Goal: Check status: Check status

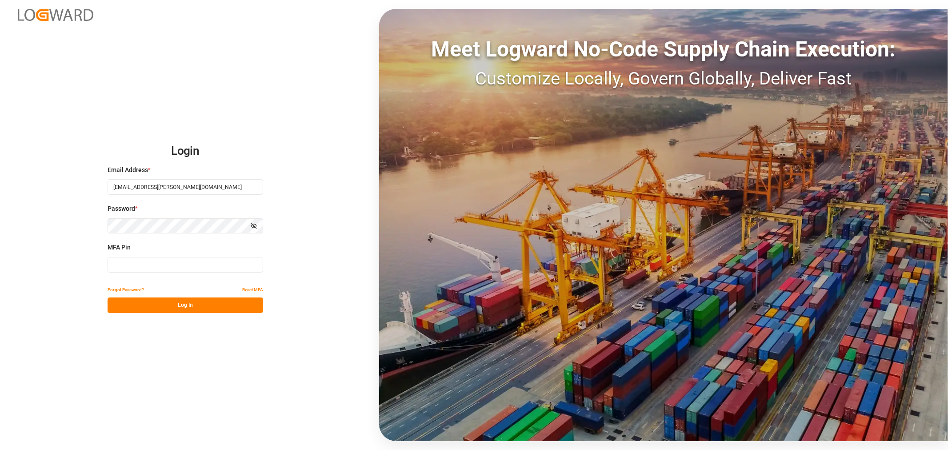
click at [152, 268] on input at bounding box center [186, 265] width 156 height 16
type input "408932"
click at [160, 304] on button "Log In" at bounding box center [186, 305] width 156 height 16
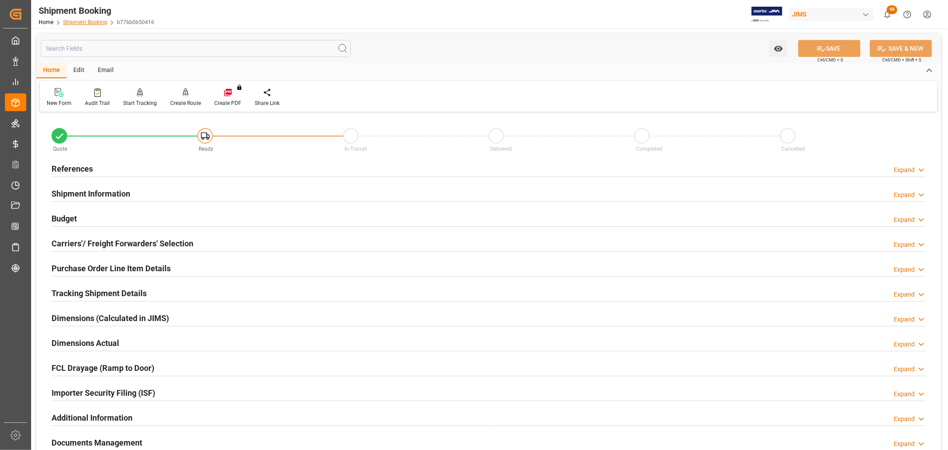
click at [87, 21] on link "Shipment Booking" at bounding box center [85, 22] width 44 height 6
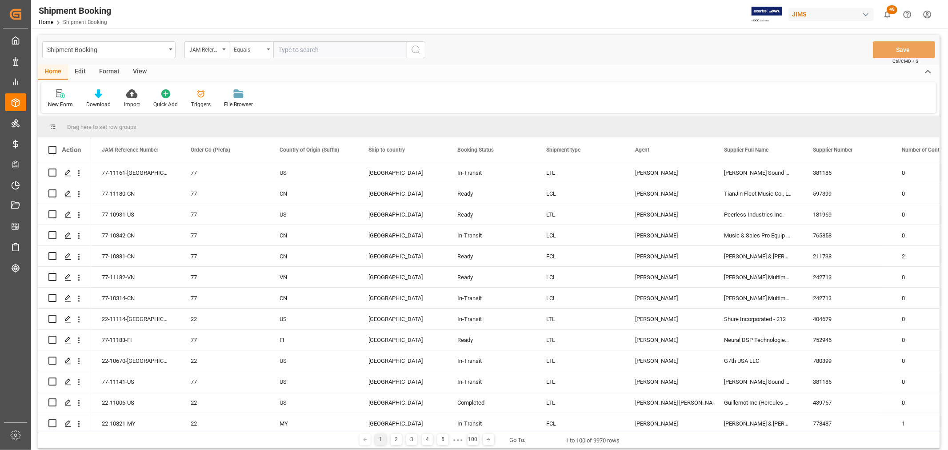
click at [268, 51] on div "Equals" at bounding box center [251, 49] width 44 height 17
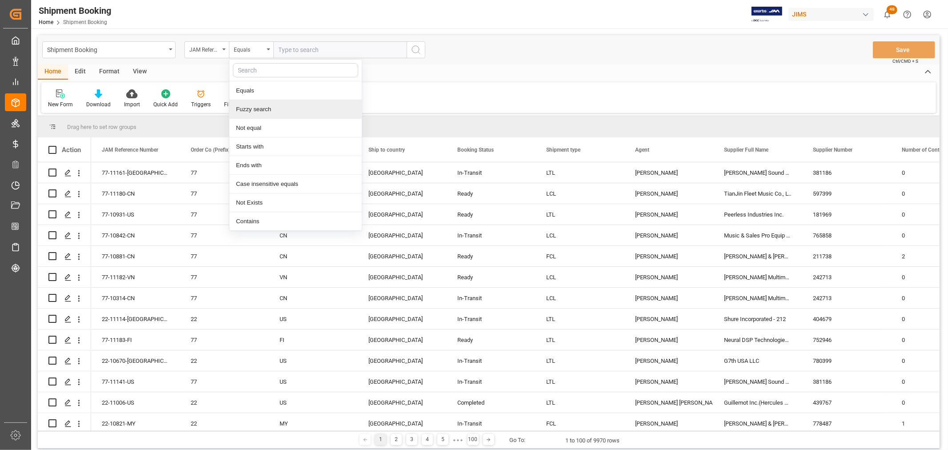
click at [269, 107] on div "Fuzzy search" at bounding box center [295, 109] width 132 height 19
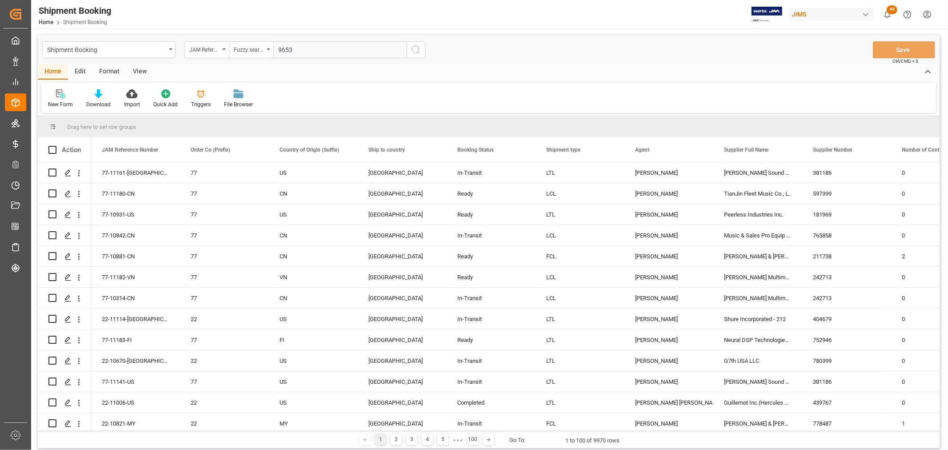
type input "9653"
click at [416, 49] on icon "search button" at bounding box center [416, 49] width 11 height 11
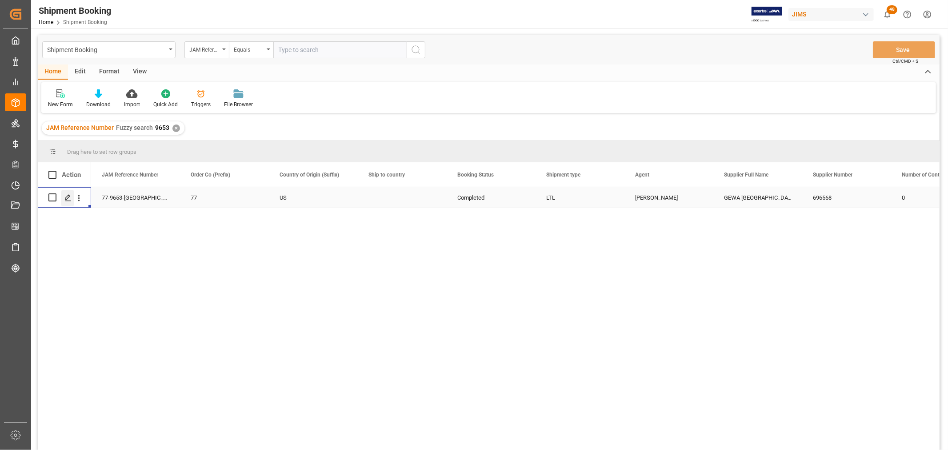
click at [64, 198] on div "Press SPACE to select this row." at bounding box center [67, 198] width 13 height 16
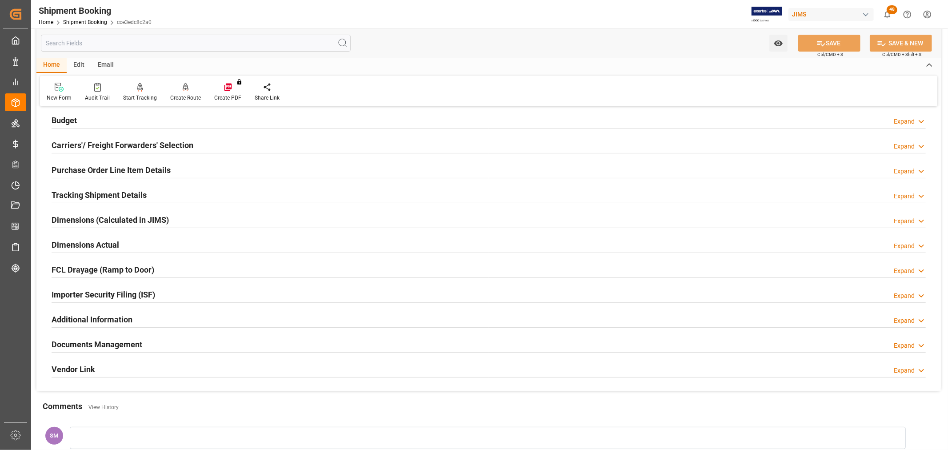
scroll to position [99, 0]
click at [92, 344] on h2 "Documents Management" at bounding box center [97, 344] width 91 height 12
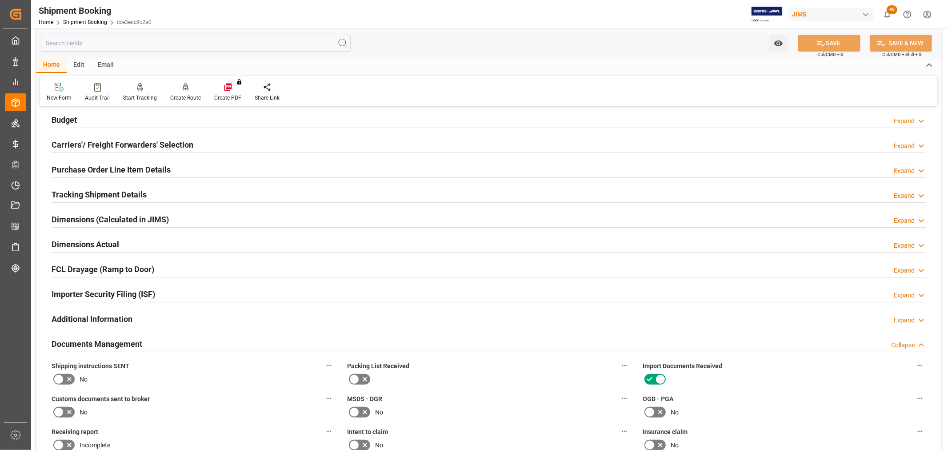
scroll to position [247, 0]
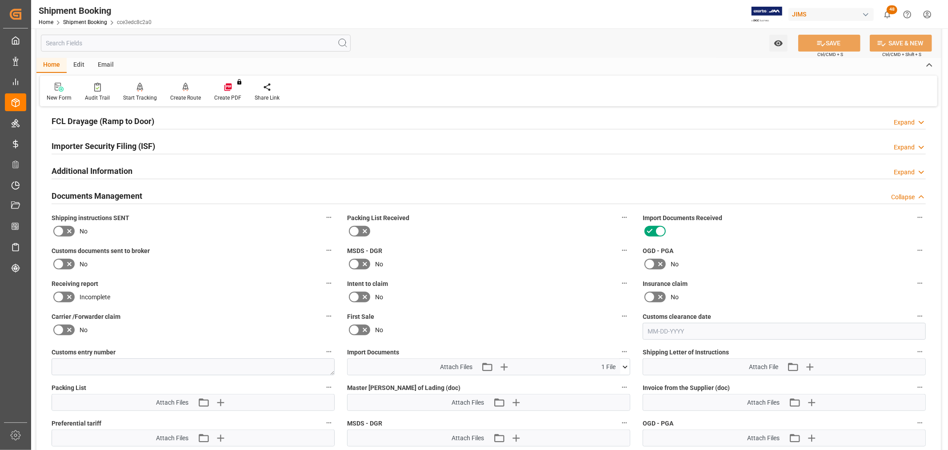
click at [625, 363] on icon at bounding box center [624, 366] width 9 height 9
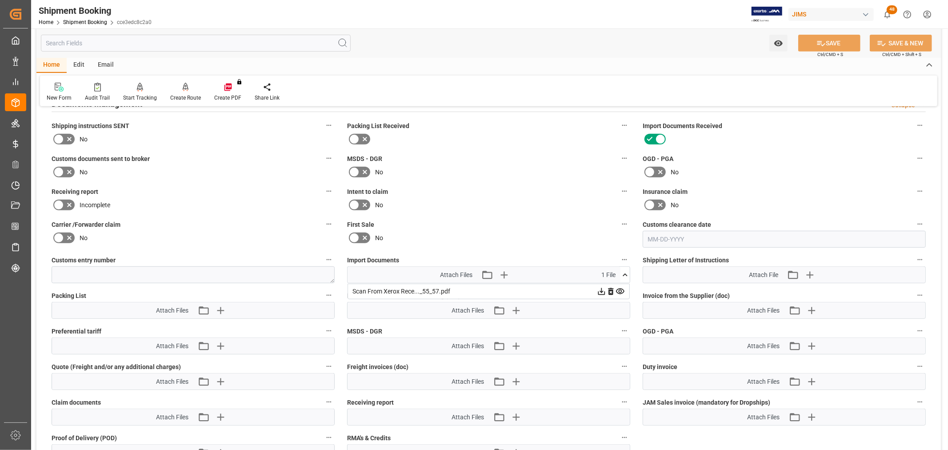
scroll to position [345, 0]
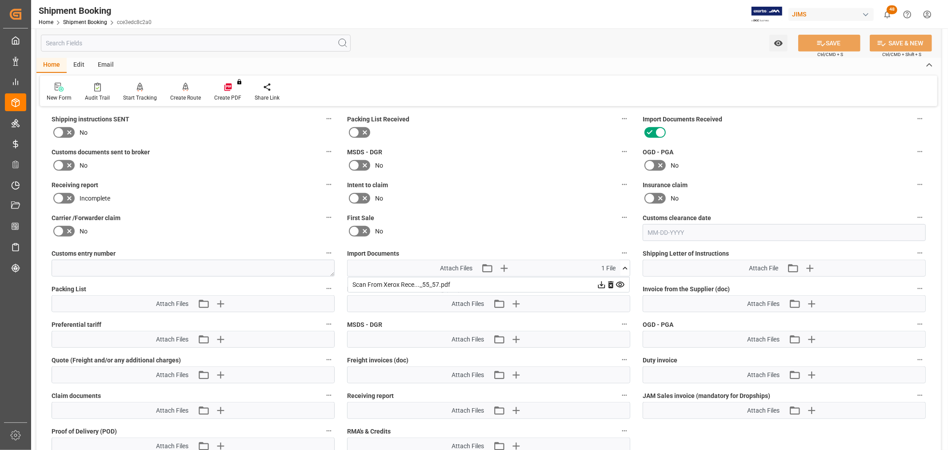
click at [600, 282] on icon at bounding box center [601, 284] width 7 height 7
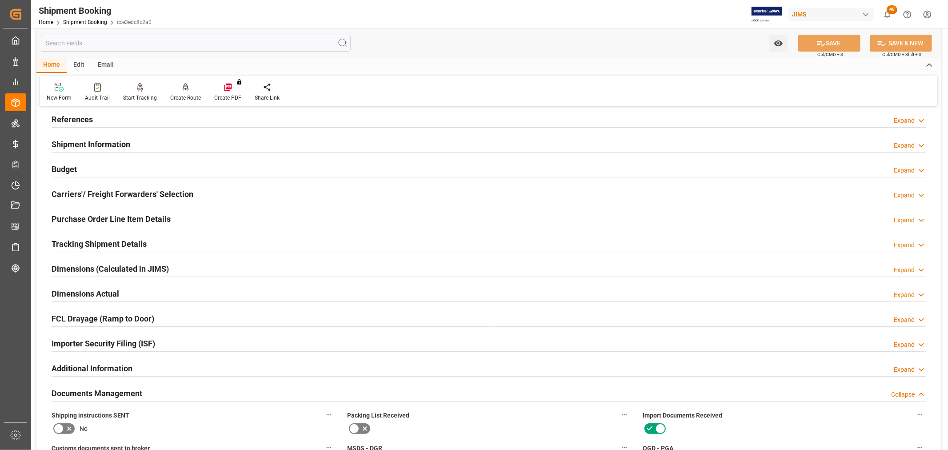
scroll to position [0, 0]
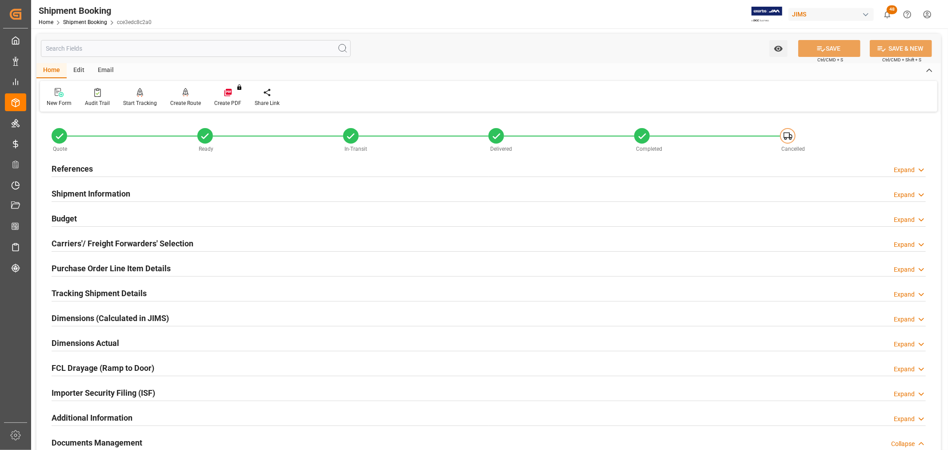
click at [63, 165] on h2 "References" at bounding box center [72, 169] width 41 height 12
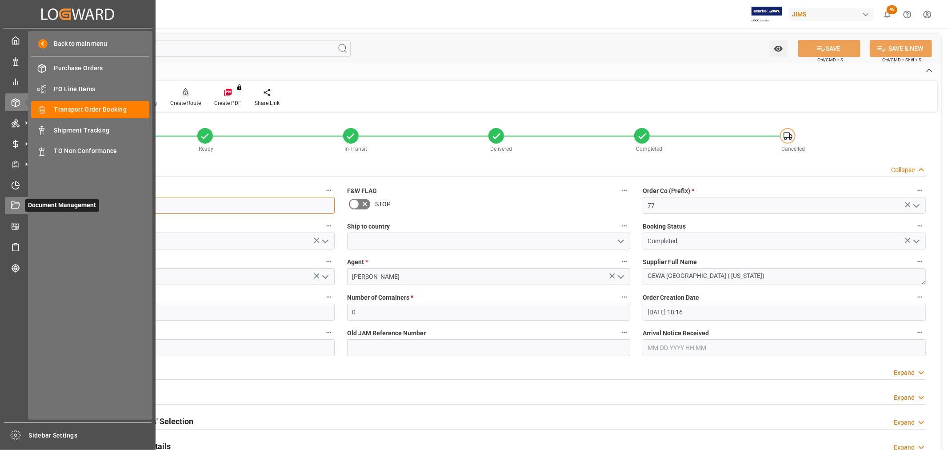
drag, startPoint x: 94, startPoint y: 207, endPoint x: 14, endPoint y: 207, distance: 80.4
click at [14, 207] on div "Created by potrace 1.15, written by [PERSON_NAME] [DATE]-[DATE] Created by potr…" at bounding box center [474, 225] width 948 height 450
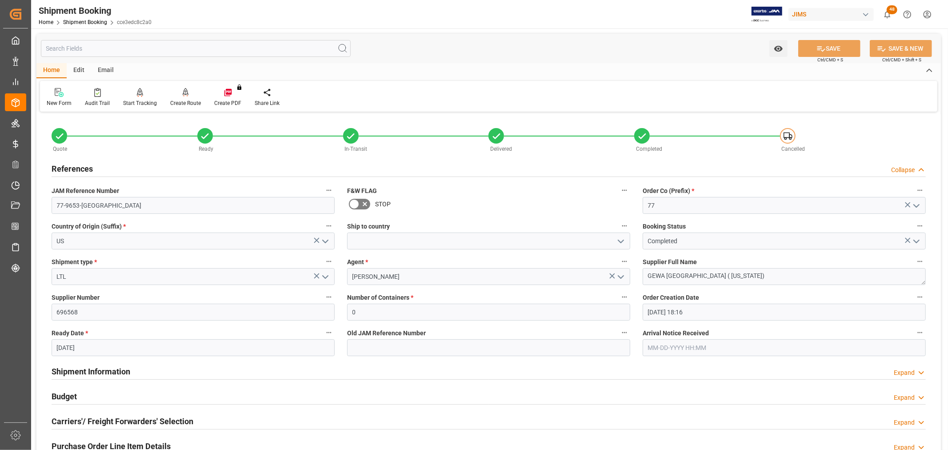
click at [753, 172] on div "References Collapse" at bounding box center [489, 168] width 874 height 17
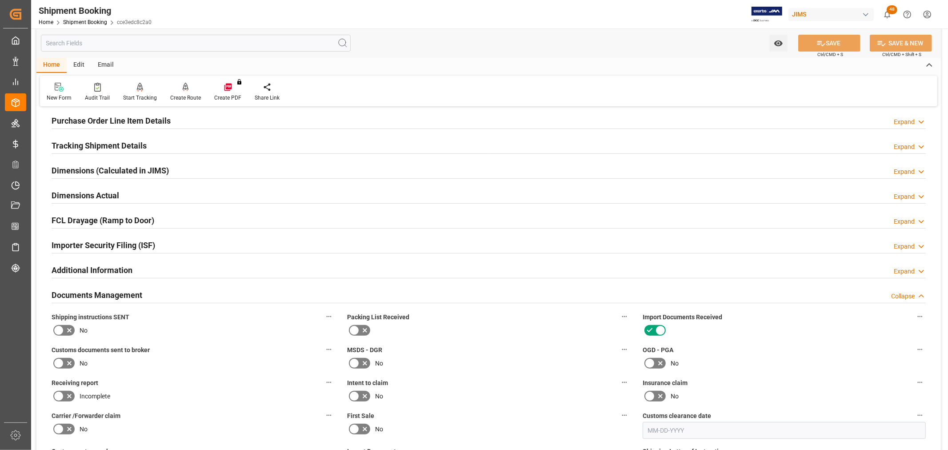
scroll to position [148, 0]
click at [119, 114] on h2 "Purchase Order Line Item Details" at bounding box center [111, 120] width 119 height 12
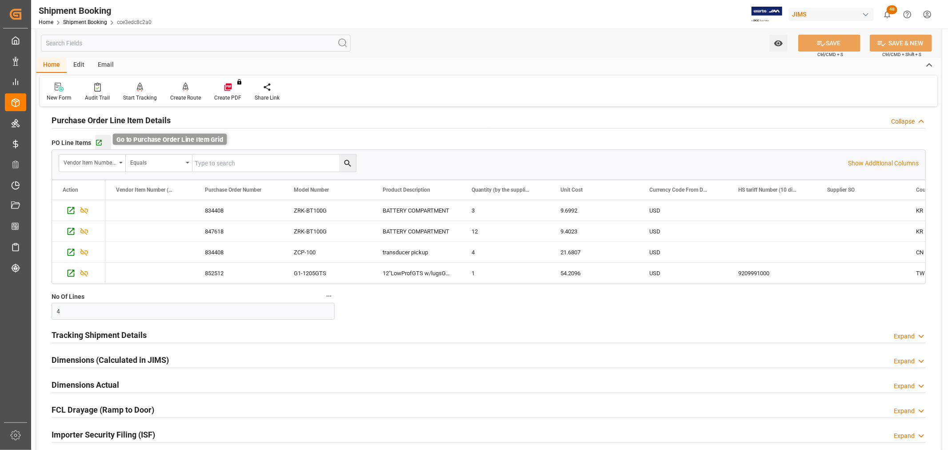
click at [99, 144] on icon "button" at bounding box center [99, 143] width 8 height 8
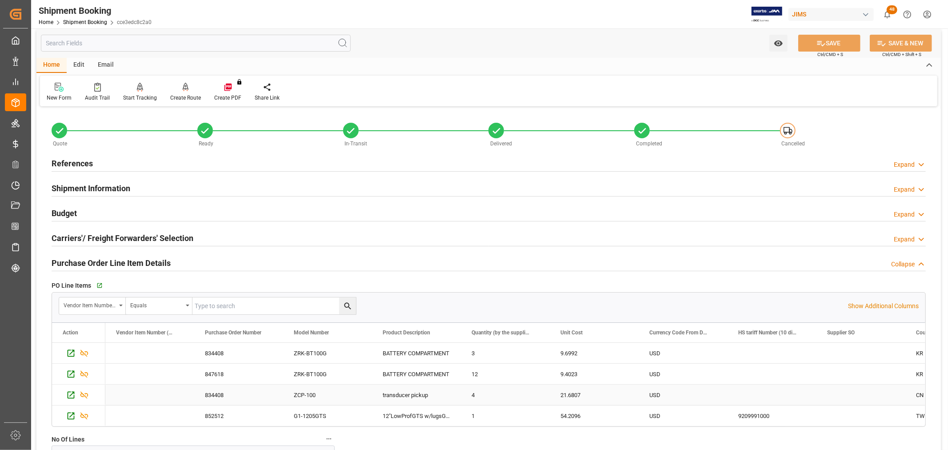
scroll to position [0, 0]
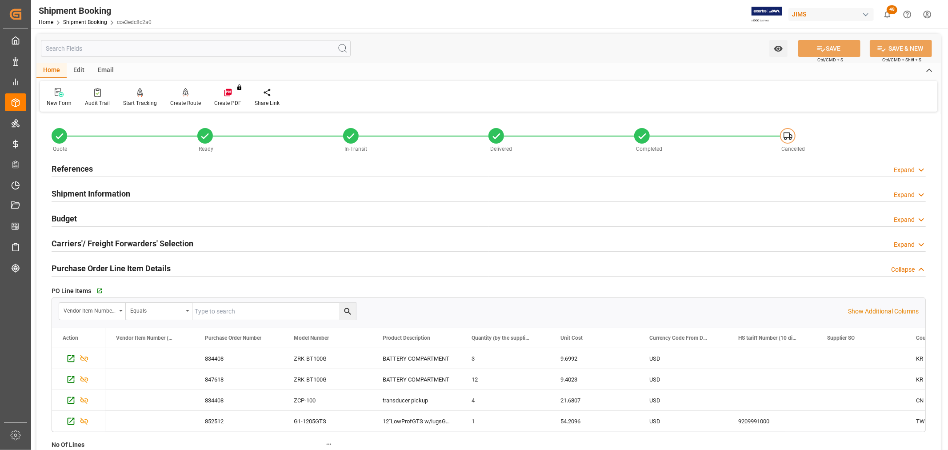
click at [74, 218] on h2 "Budget" at bounding box center [64, 218] width 25 height 12
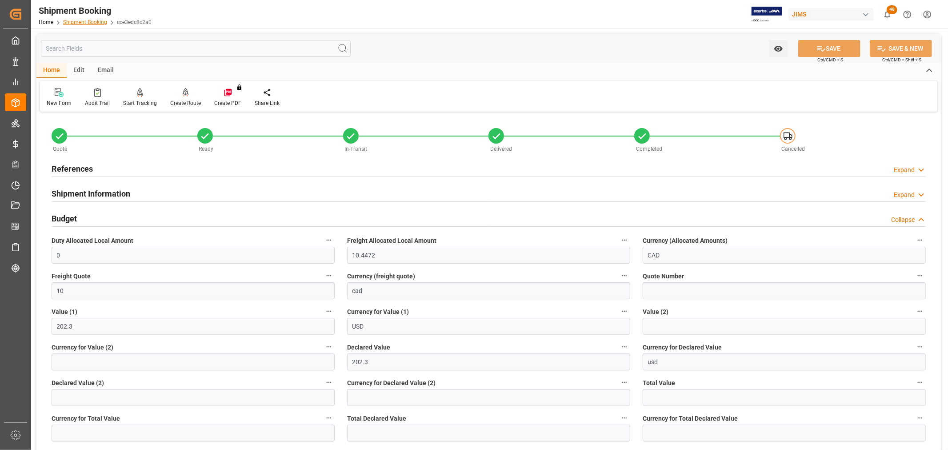
click at [84, 20] on link "Shipment Booking" at bounding box center [85, 22] width 44 height 6
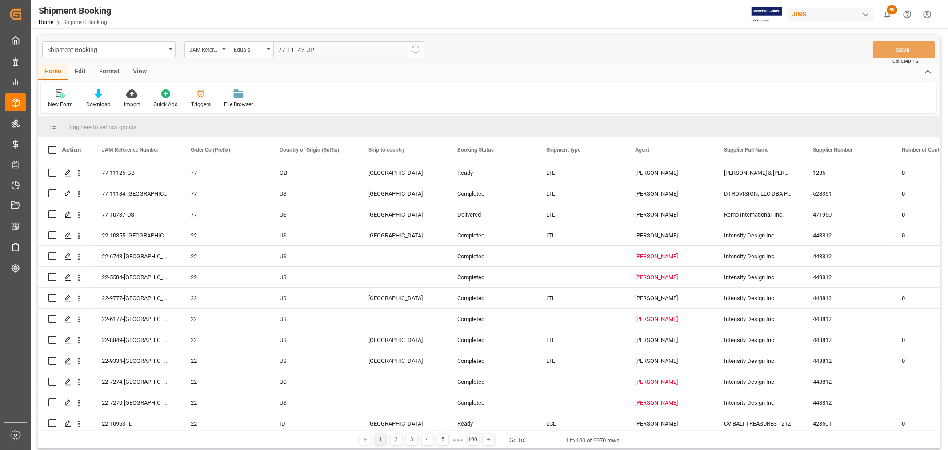
type input "77-11143-JP"
click at [415, 53] on icon "search button" at bounding box center [416, 49] width 11 height 11
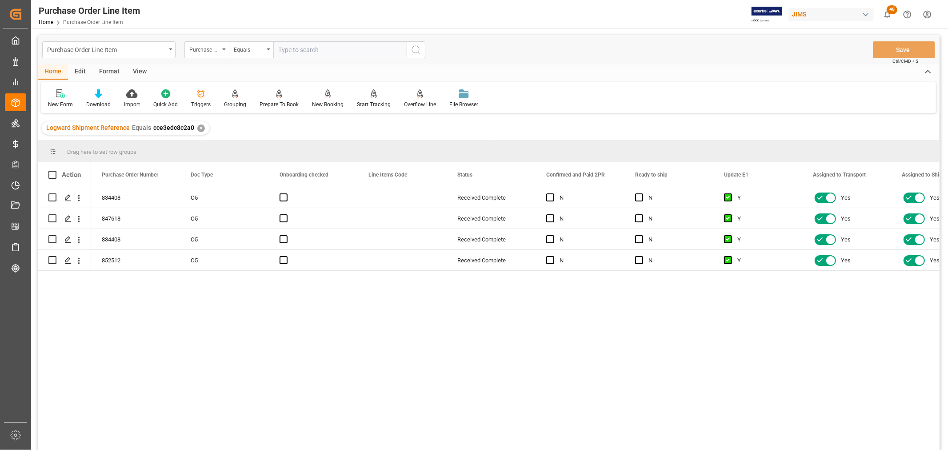
click at [295, 300] on div "834408 O5 Received Complete N N Y Yes Yes 4 847618 O5 Received Complete N N Y Y…" at bounding box center [515, 321] width 848 height 268
click at [138, 72] on div "View" at bounding box center [139, 71] width 27 height 15
click at [52, 98] on div at bounding box center [56, 93] width 17 height 9
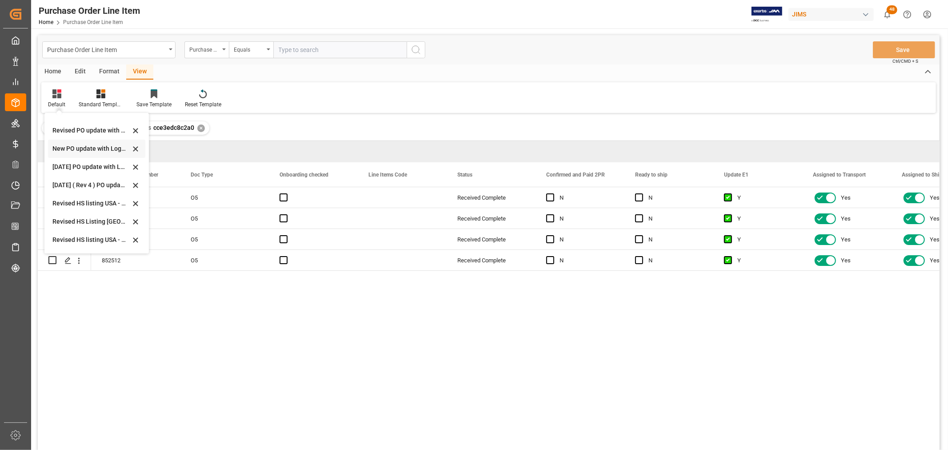
scroll to position [247, 0]
click at [82, 198] on div "Revised HS Listing Canada" at bounding box center [96, 207] width 97 height 18
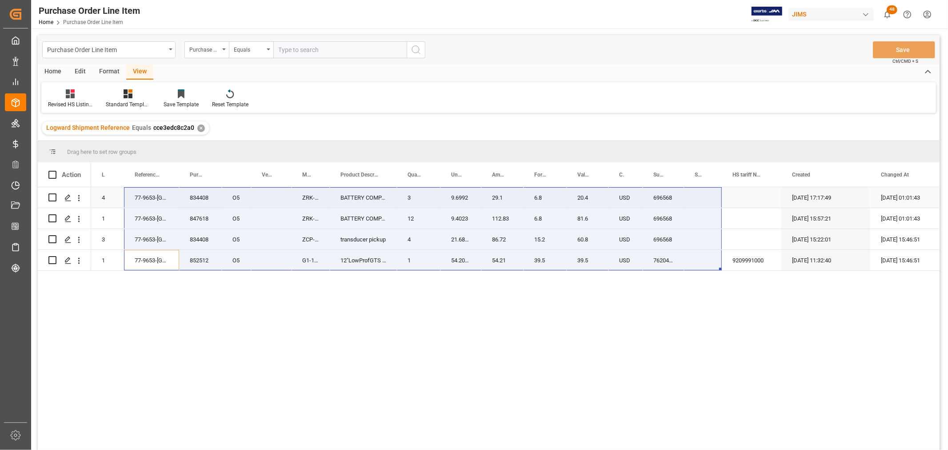
drag, startPoint x: 165, startPoint y: 265, endPoint x: 688, endPoint y: 192, distance: 527.8
click at [688, 192] on div "834408 O5 4 77-9653-US ZRK-BT100G BATTERY COMPARTMENT 3 9.6992 29.1 6.8 20.4 US…" at bounding box center [525, 229] width 868 height 84
